Goal: Task Accomplishment & Management: Manage account settings

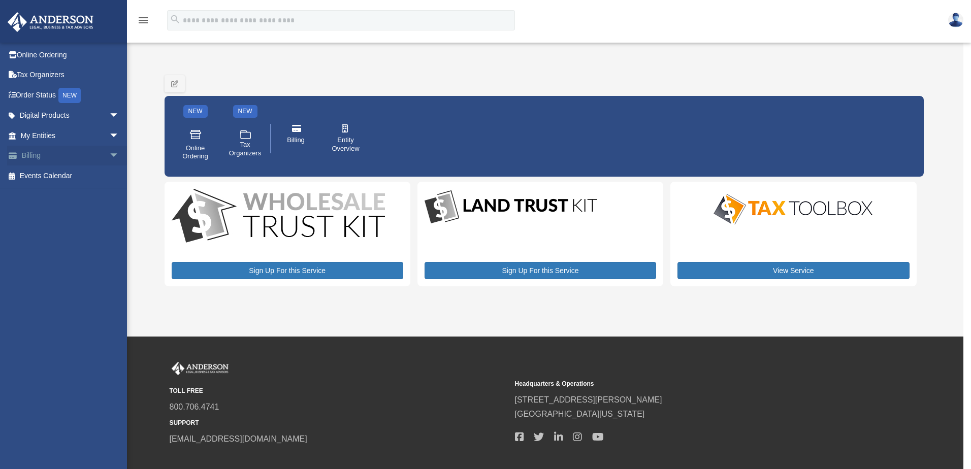
click at [39, 156] on link "Billing arrow_drop_down" at bounding box center [70, 156] width 127 height 20
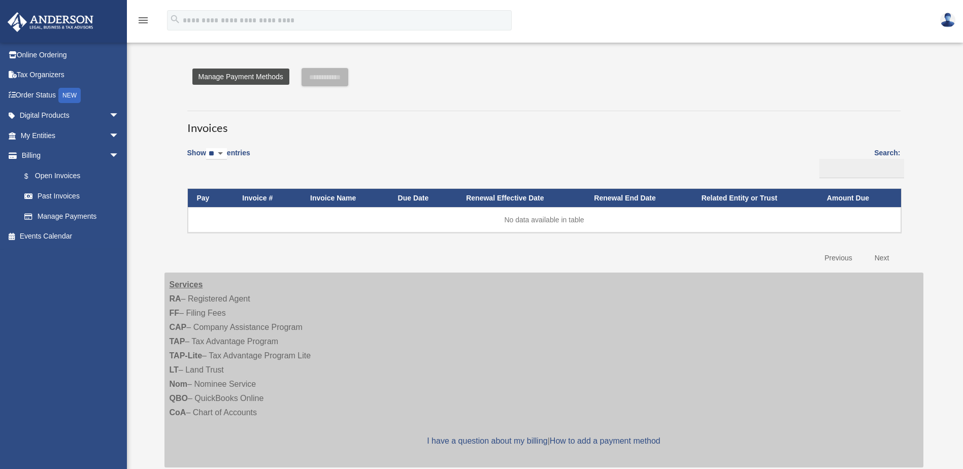
click at [246, 75] on link "Manage Payment Methods" at bounding box center [240, 77] width 97 height 16
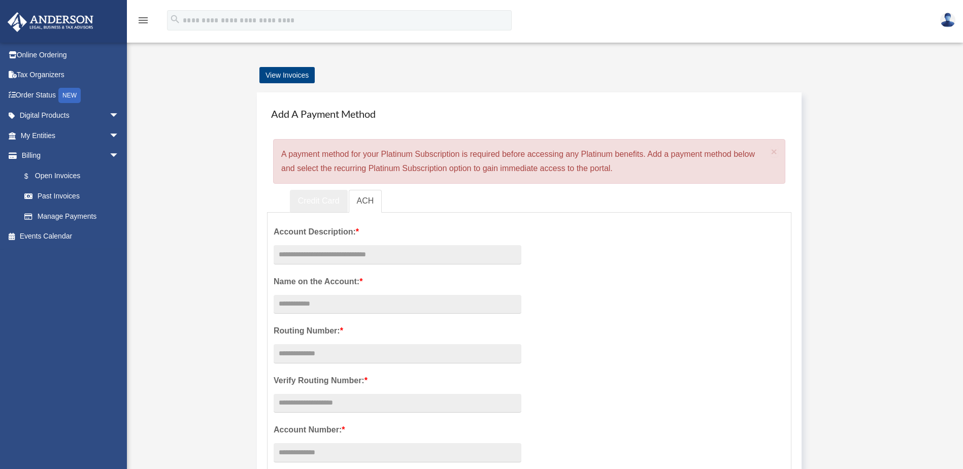
click at [314, 195] on link "Credit Card" at bounding box center [319, 201] width 58 height 23
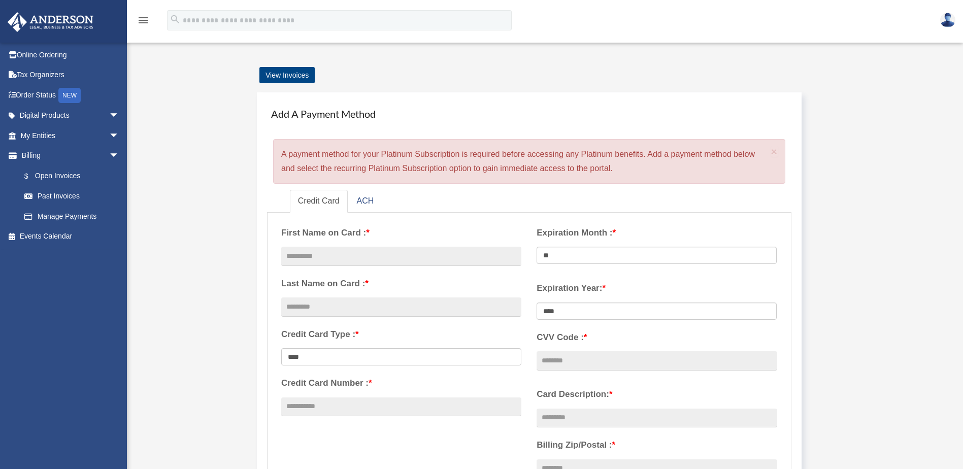
drag, startPoint x: 927, startPoint y: 52, endPoint x: 924, endPoint y: 58, distance: 6.8
drag, startPoint x: 924, startPoint y: 58, endPoint x: 946, endPoint y: 15, distance: 47.7
click at [946, 15] on img at bounding box center [948, 20] width 15 height 15
click at [949, 26] on img at bounding box center [948, 20] width 15 height 15
click at [954, 14] on link at bounding box center [948, 19] width 30 height 45
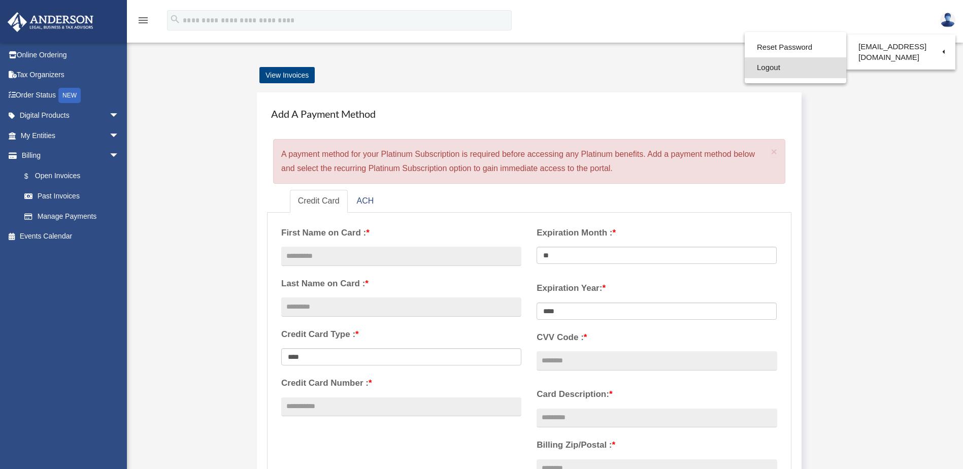
click at [777, 70] on link "Logout" at bounding box center [796, 67] width 102 height 21
